Goal: Information Seeking & Learning: Learn about a topic

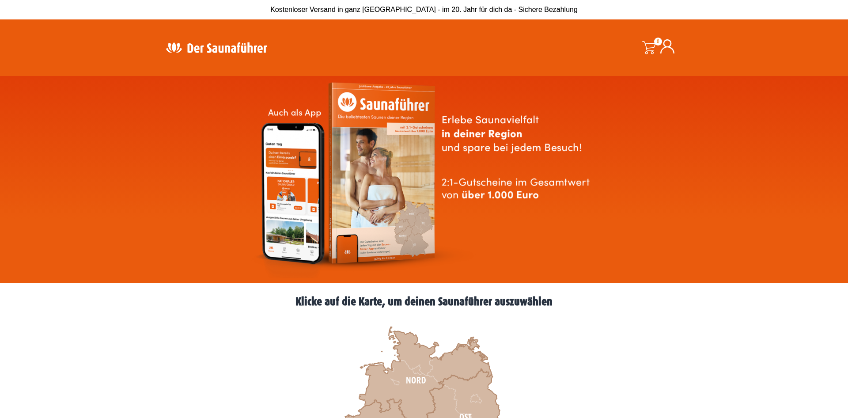
click at [516, 196] on img at bounding box center [424, 179] width 346 height 198
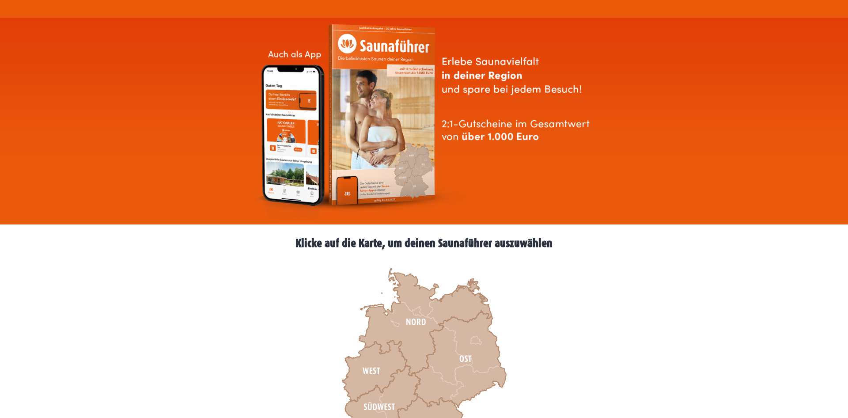
scroll to position [180, 0]
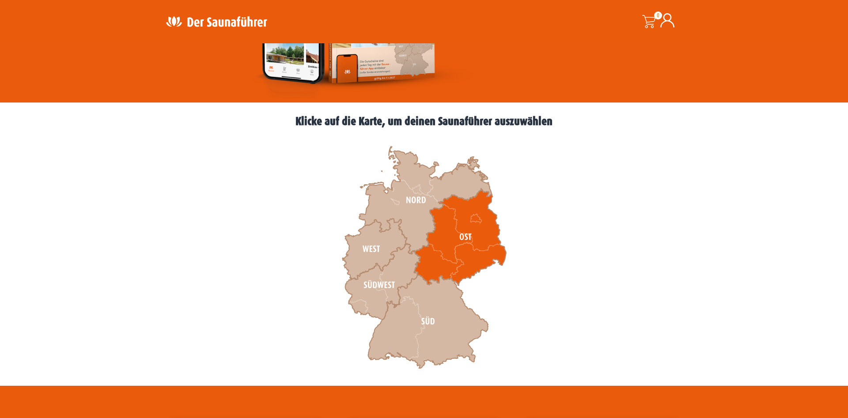
click at [460, 242] on icon at bounding box center [460, 237] width 92 height 97
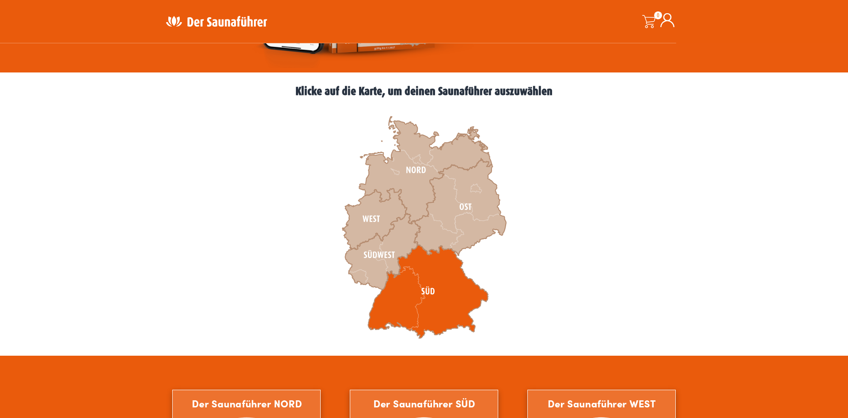
scroll to position [315, 0]
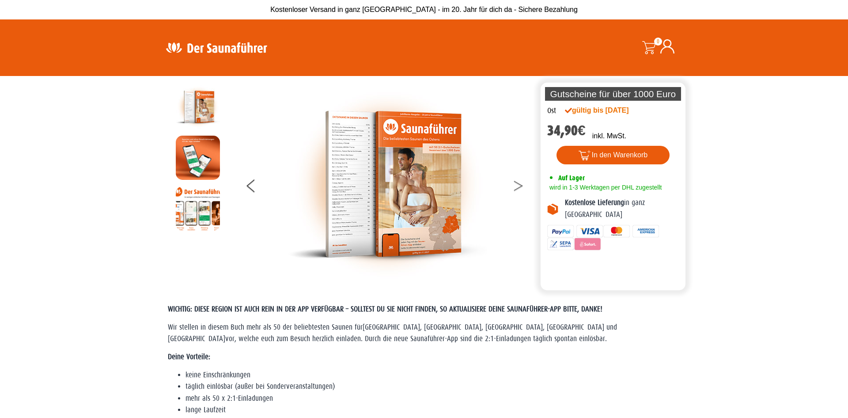
click at [516, 181] on button at bounding box center [524, 187] width 22 height 22
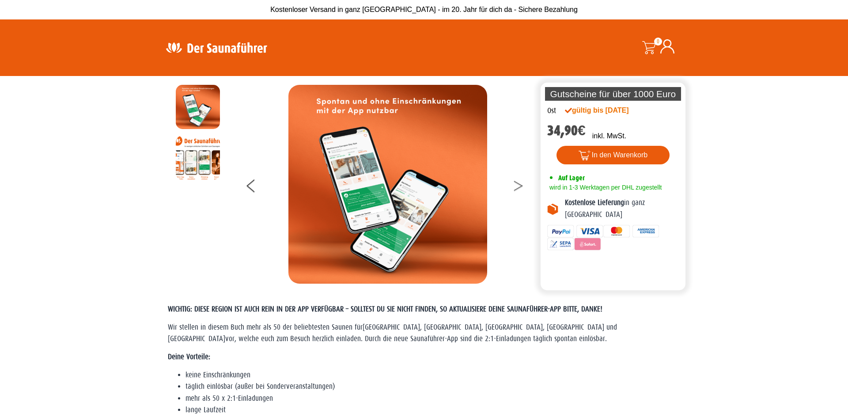
click at [516, 181] on button at bounding box center [524, 187] width 22 height 22
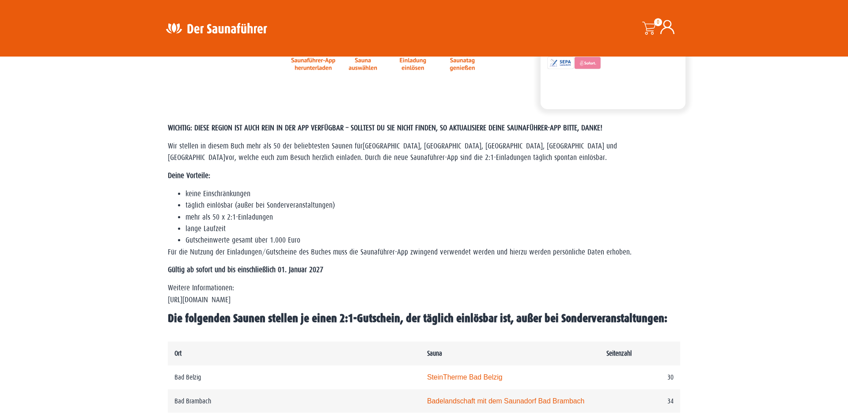
scroll to position [180, 0]
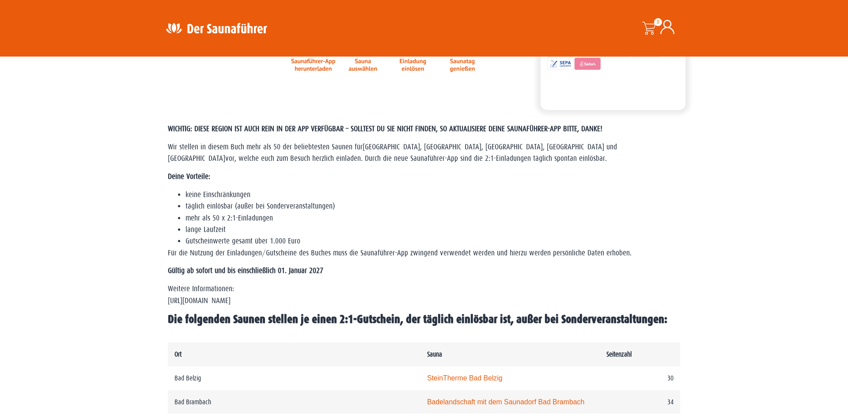
drag, startPoint x: 177, startPoint y: 151, endPoint x: 533, endPoint y: 166, distance: 357.1
click at [533, 166] on div "WICHTIG: DIESE REGION IST AUCH REIN IN DER APP VERFÜGBAR – SOLLTEST DU SIE NICH…" at bounding box center [424, 224] width 512 height 203
click at [447, 167] on div "WICHTIG: DIESE REGION IST AUCH REIN IN DER APP VERFÜGBAR – SOLLTEST DU SIE NICH…" at bounding box center [424, 224] width 512 height 203
drag, startPoint x: 395, startPoint y: 145, endPoint x: 517, endPoint y: 163, distance: 123.6
click at [517, 163] on p "Wir stellen in diesem Buch mehr als 50 der beliebtesten Saunen für Berlin, Bran…" at bounding box center [424, 152] width 512 height 23
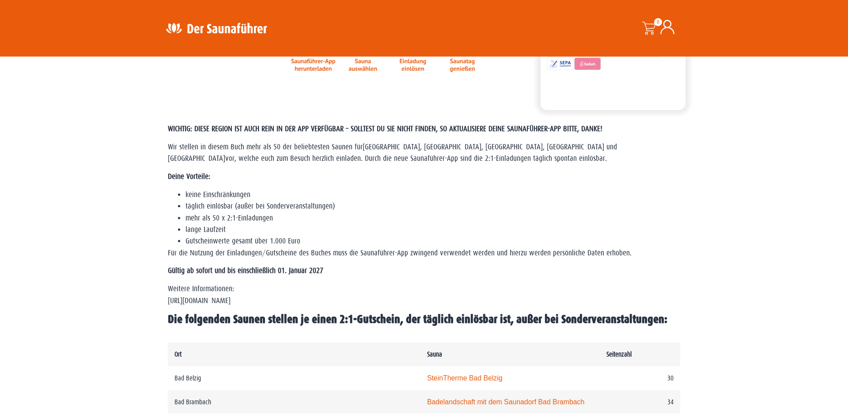
click at [517, 163] on p "Wir stellen in diesem Buch mehr als 50 der beliebtesten Saunen für Berlin, Bran…" at bounding box center [424, 152] width 512 height 23
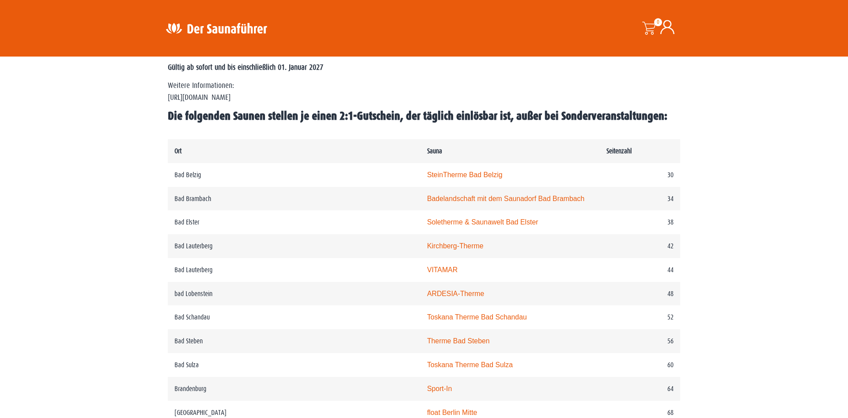
scroll to position [360, 0]
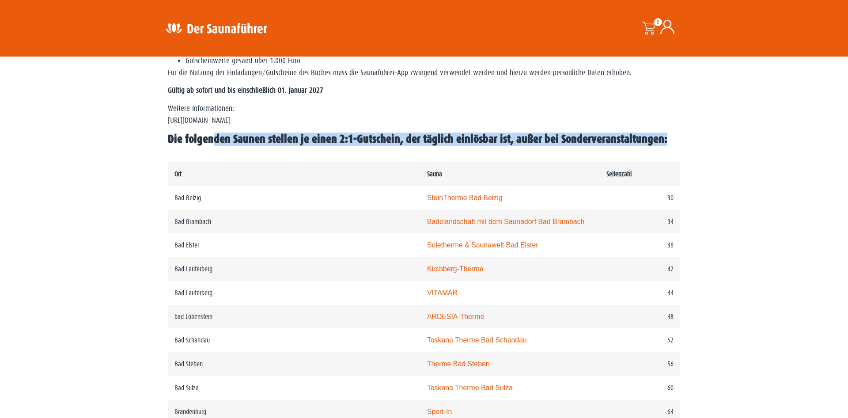
drag, startPoint x: 214, startPoint y: 140, endPoint x: 335, endPoint y: 155, distance: 121.5
click at [335, 146] on h2 "Die folgenden Saunen stellen je einen 2:1-Gutschein, der täglich einlösbar ist,…" at bounding box center [424, 139] width 512 height 14
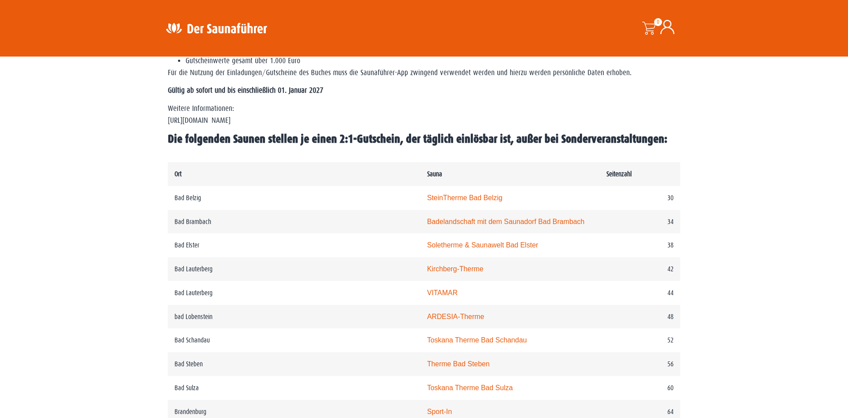
click at [335, 146] on h2 "Die folgenden Saunen stellen je einen 2:1-Gutschein, der täglich einlösbar ist,…" at bounding box center [424, 139] width 512 height 14
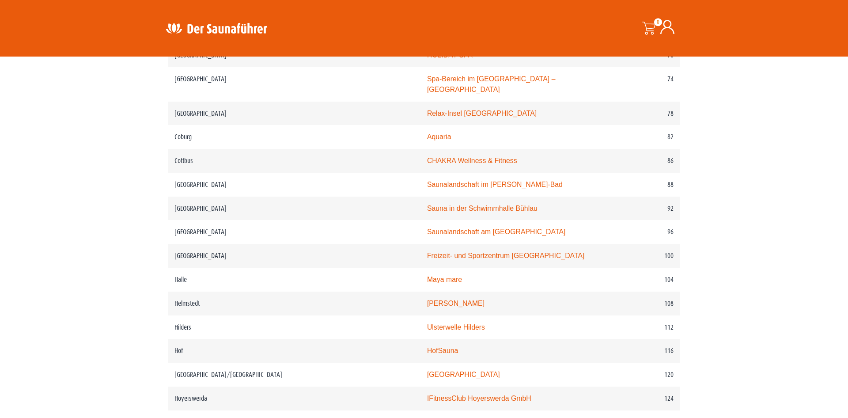
scroll to position [946, 0]
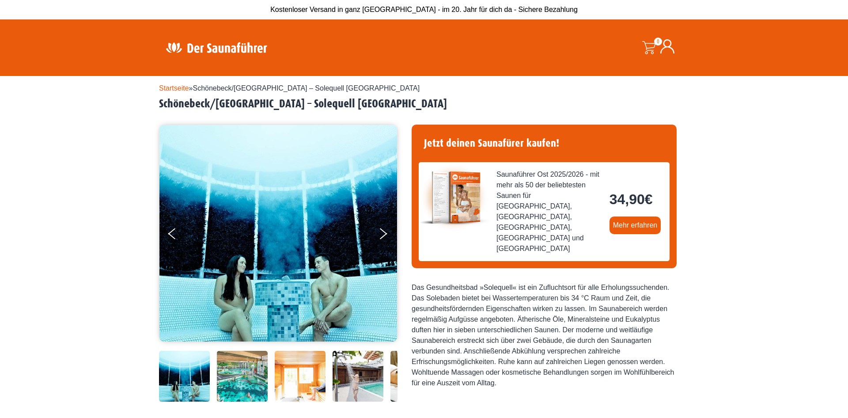
scroll to position [90, 0]
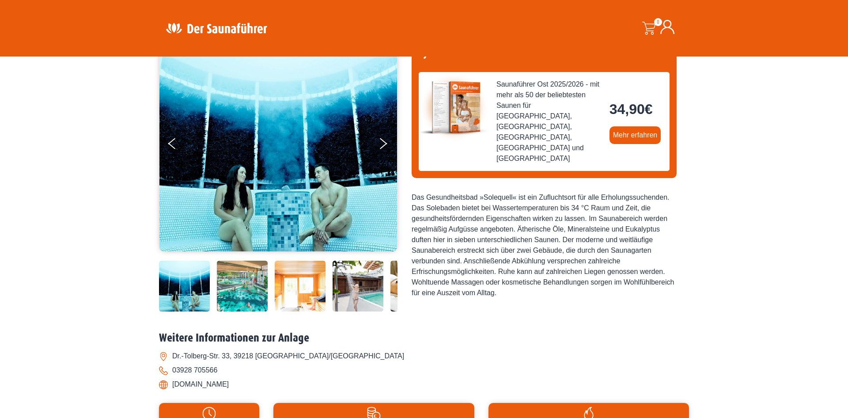
click at [239, 292] on img at bounding box center [242, 285] width 51 height 51
click at [326, 291] on div at bounding box center [367, 285] width 417 height 51
click at [310, 286] on img at bounding box center [300, 285] width 51 height 51
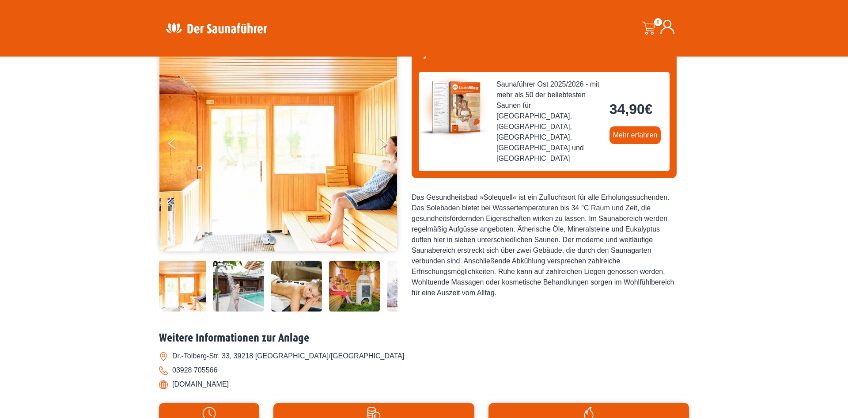
click at [255, 285] on img at bounding box center [238, 285] width 51 height 51
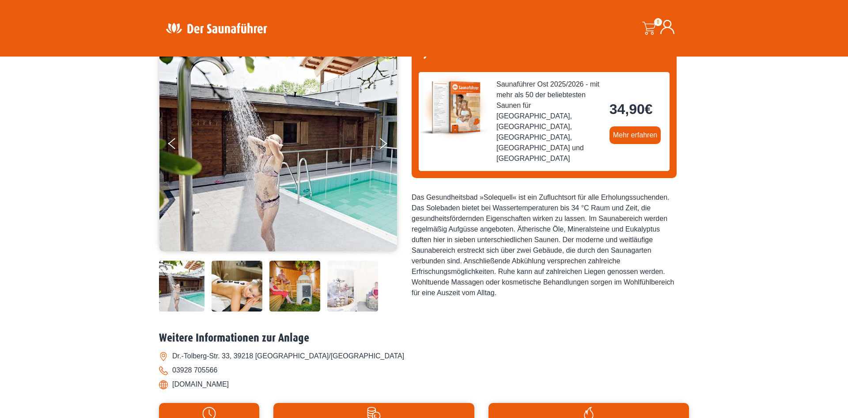
click at [255, 285] on img at bounding box center [236, 285] width 51 height 51
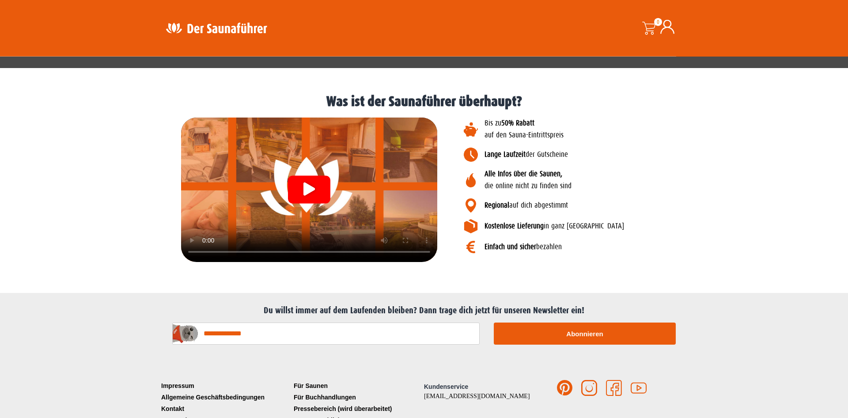
scroll to position [996, 0]
